Goal: Obtain resource: Download file/media

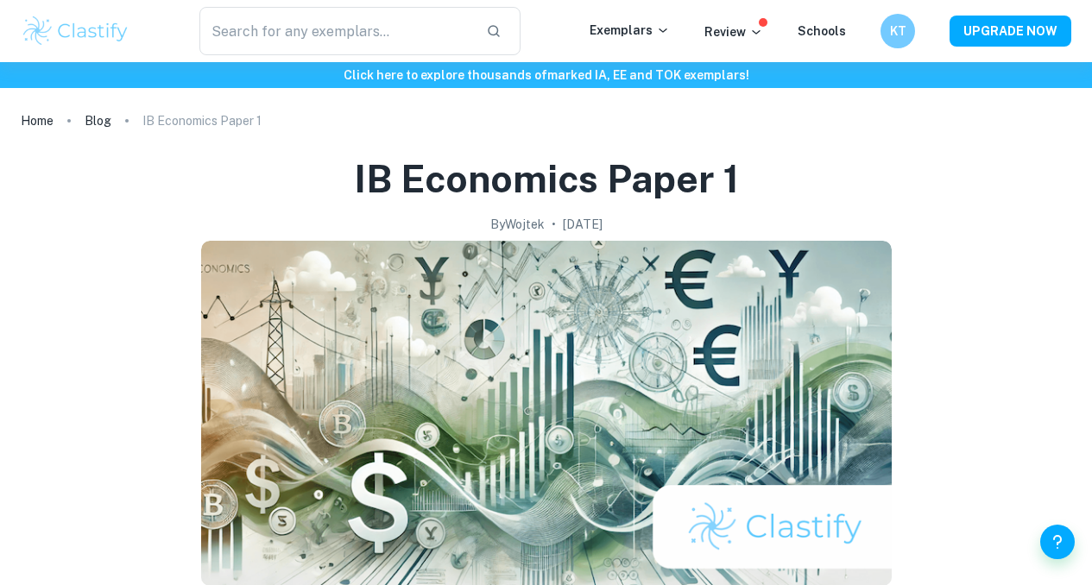
scroll to position [647, 0]
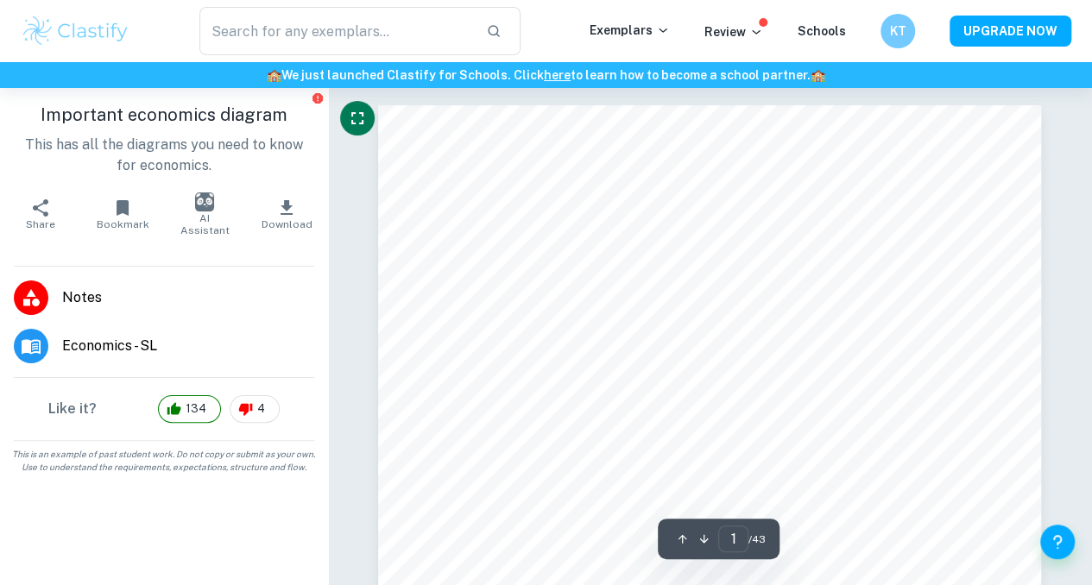
drag, startPoint x: 367, startPoint y: 135, endPoint x: 359, endPoint y: 125, distance: 12.3
click at [359, 125] on div at bounding box center [357, 122] width 35 height 43
click at [359, 125] on icon "Fullscreen" at bounding box center [357, 118] width 21 height 21
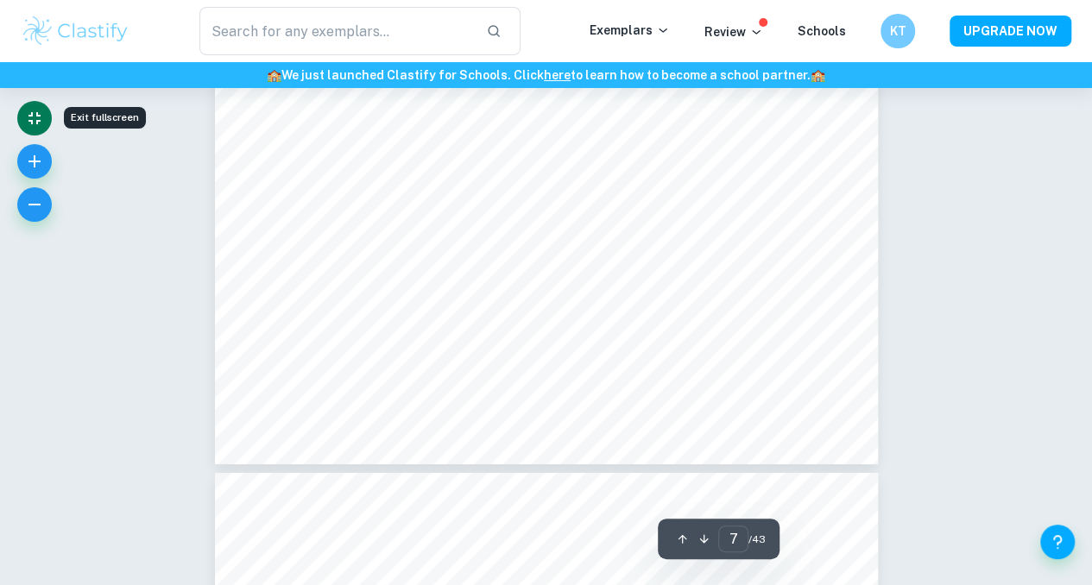
scroll to position [6468, 0]
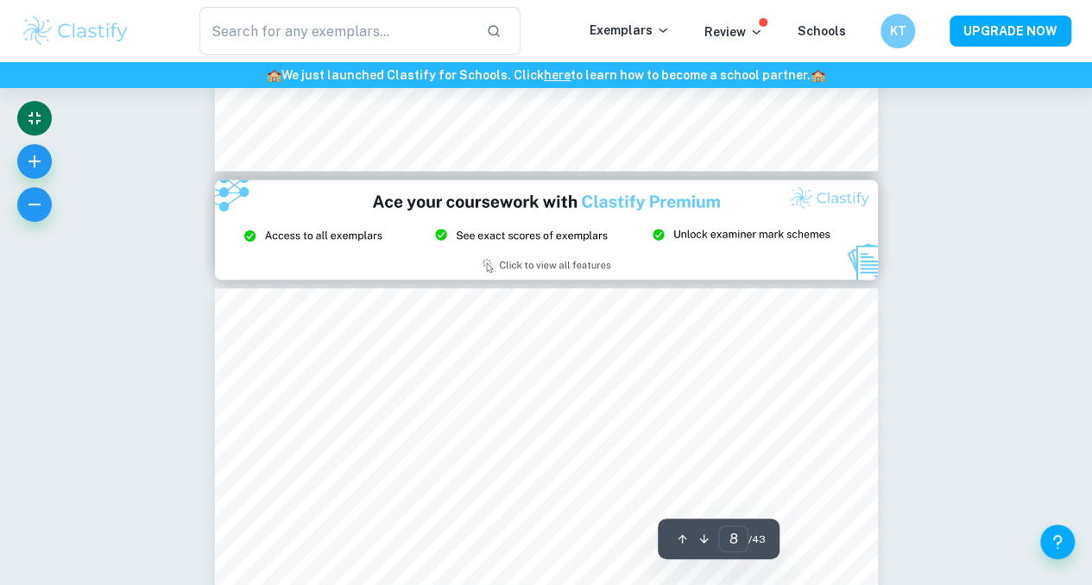
type input "9"
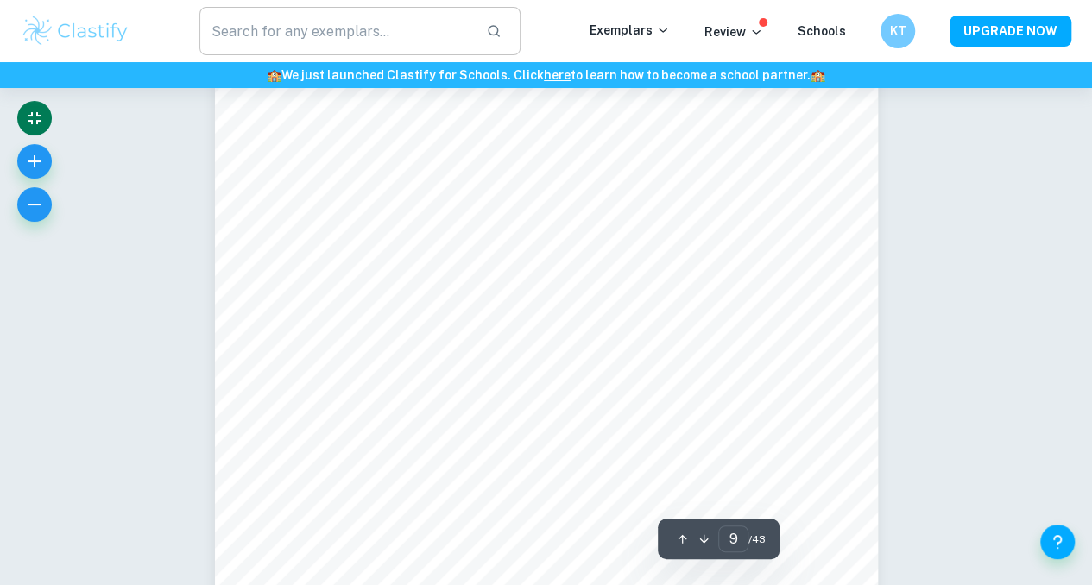
scroll to position [8264, 0]
